Goal: Task Accomplishment & Management: Complete application form

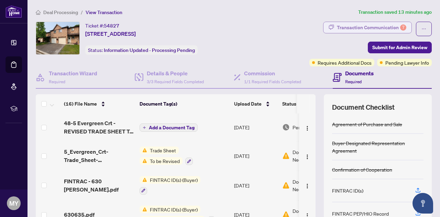
click at [377, 27] on div "Transaction Communication 7" at bounding box center [371, 27] width 69 height 11
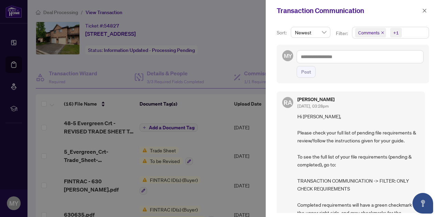
click at [427, 186] on div "[PERSON_NAME] [DATE], 03:28pm Hi [PERSON_NAME], Please check your full list of …" at bounding box center [353, 150] width 152 height 126
click at [427, 189] on div "Sort: Newest Filter: Comments +1 MY Post [PERSON_NAME] [DATE], 03:28pm Hi [PERS…" at bounding box center [353, 119] width 174 height 196
click at [401, 82] on div "MY Post" at bounding box center [353, 64] width 152 height 38
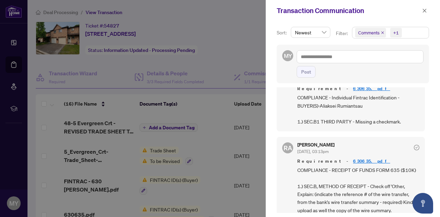
scroll to position [110, 0]
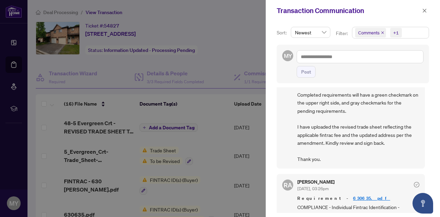
click at [427, 169] on div "[PERSON_NAME] [DATE], 03:28pm Hi [PERSON_NAME], Please check your full list of …" at bounding box center [353, 150] width 152 height 126
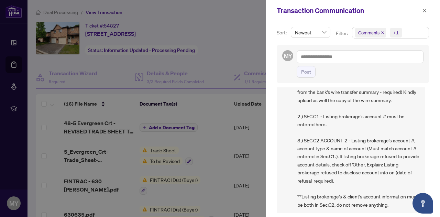
scroll to position [440, 0]
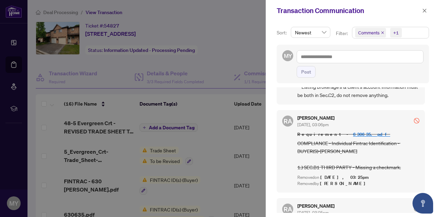
click at [427, 95] on div "[PERSON_NAME] [DATE], 03:28pm Hi [PERSON_NAME], Please check your full list of …" at bounding box center [353, 150] width 152 height 126
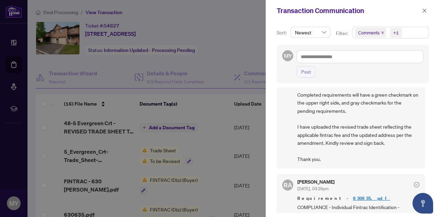
scroll to position [220, 0]
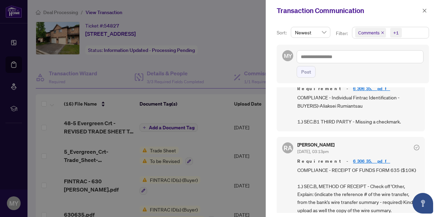
click at [427, 91] on div "[PERSON_NAME] [DATE], 03:28pm Hi [PERSON_NAME], Please check your full list of …" at bounding box center [353, 150] width 152 height 126
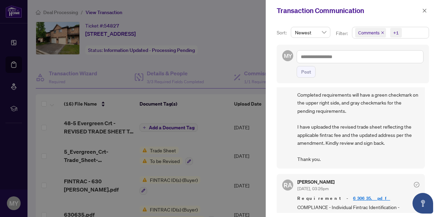
click at [434, 190] on div "Sort: Newest Filter: Comments +1 MY Post [PERSON_NAME] [DATE], 03:28pm Hi [PERS…" at bounding box center [353, 119] width 174 height 196
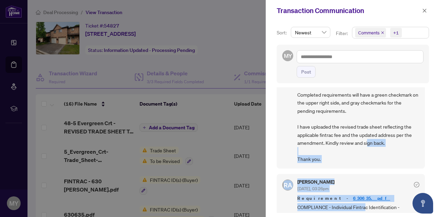
drag, startPoint x: 365, startPoint y: 208, endPoint x: 360, endPoint y: 151, distance: 57.0
click at [360, 151] on div "[PERSON_NAME] [DATE], 03:28pm Hi [PERSON_NAME], Please check your full list of …" at bounding box center [353, 150] width 152 height 126
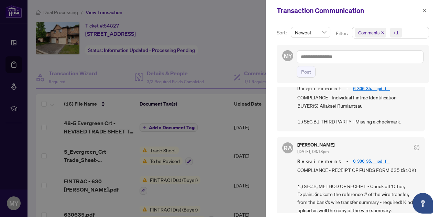
click at [427, 102] on div "[PERSON_NAME] [DATE], 03:28pm Hi [PERSON_NAME], Please check your full list of …" at bounding box center [353, 150] width 152 height 126
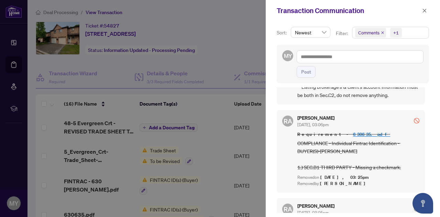
scroll to position [550, 0]
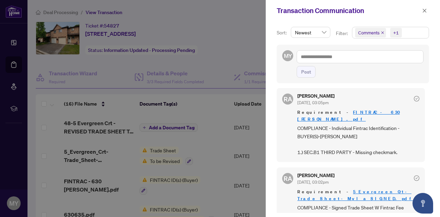
click at [226, 174] on div at bounding box center [220, 108] width 440 height 217
click at [424, 10] on icon "close" at bounding box center [424, 10] width 5 height 5
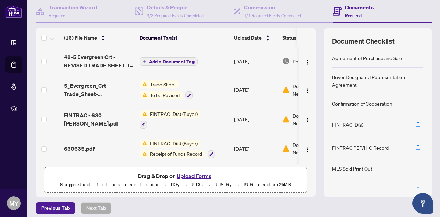
scroll to position [70, 0]
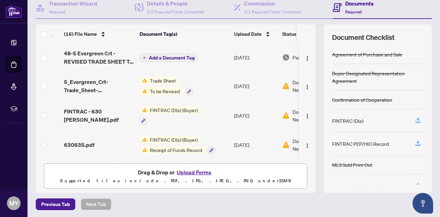
click at [197, 172] on button "Upload Forms" at bounding box center [194, 172] width 39 height 9
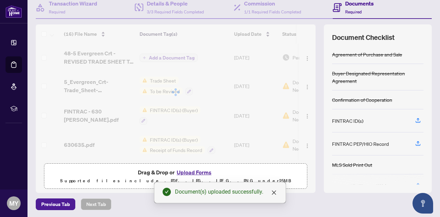
click at [194, 172] on button "Upload Forms" at bounding box center [194, 172] width 39 height 9
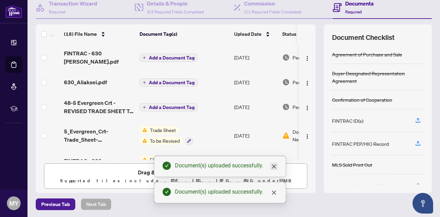
click at [273, 166] on icon "close" at bounding box center [274, 167] width 6 height 6
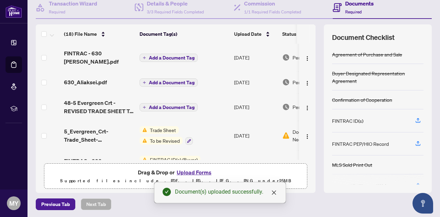
click at [195, 170] on button "Upload Forms" at bounding box center [194, 172] width 39 height 9
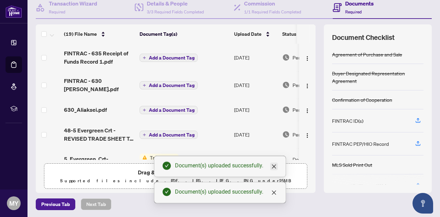
click at [274, 164] on icon "close" at bounding box center [274, 167] width 6 height 6
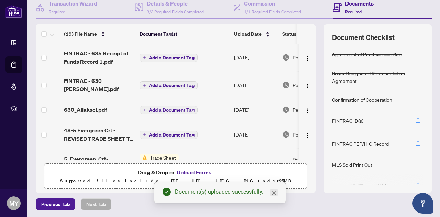
click at [274, 193] on icon "close" at bounding box center [274, 193] width 4 height 4
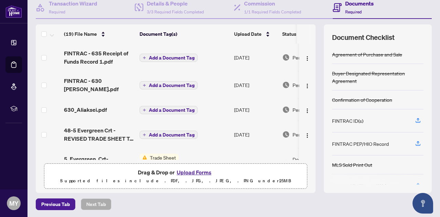
click at [310, 30] on th at bounding box center [313, 33] width 6 height 19
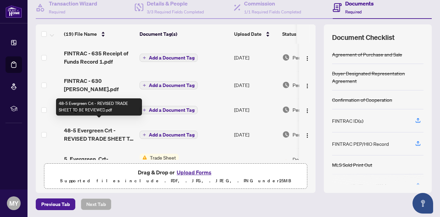
click at [96, 128] on span "48-5 Evergreen Crt - REVISED TRADE SHEET TO BE REVIEWED.pdf" at bounding box center [99, 134] width 70 height 17
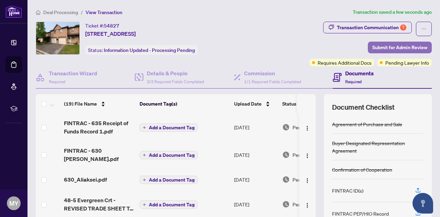
click at [409, 45] on span "Submit for Admin Review" at bounding box center [400, 47] width 55 height 11
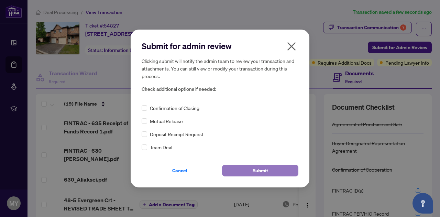
click at [278, 172] on button "Submit" at bounding box center [260, 171] width 76 height 12
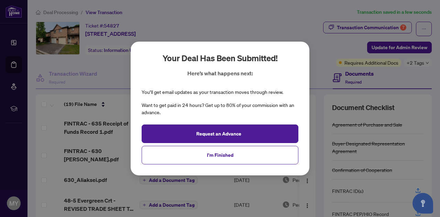
click at [318, 47] on div "Your deal has been submitted! Here’s what happens next: You’ll get email update…" at bounding box center [220, 108] width 440 height 217
click at [282, 20] on div "Your deal has been submitted! Here’s what happens next: You’ll get email update…" at bounding box center [220, 108] width 440 height 217
click at [225, 152] on span "I'm Finished" at bounding box center [220, 155] width 26 height 11
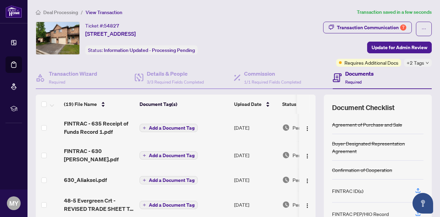
scroll to position [100, 0]
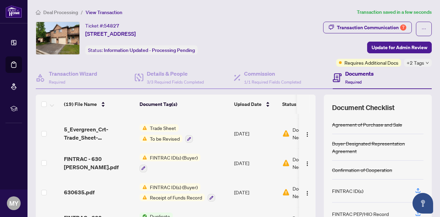
click at [310, 108] on th at bounding box center [313, 104] width 6 height 19
click at [310, 98] on th at bounding box center [313, 104] width 6 height 19
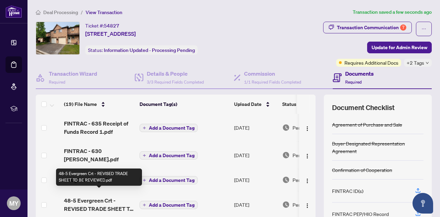
click at [97, 197] on span "48-5 Evergreen Crt - REVISED TRADE SHEET TO BE REVIEWED.pdf" at bounding box center [99, 204] width 70 height 17
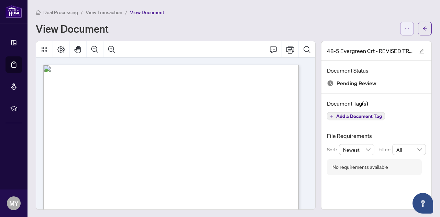
click at [405, 26] on icon "ellipsis" at bounding box center [407, 28] width 5 height 5
click at [312, 31] on div "View Document" at bounding box center [216, 28] width 361 height 11
